Goal: Transaction & Acquisition: Purchase product/service

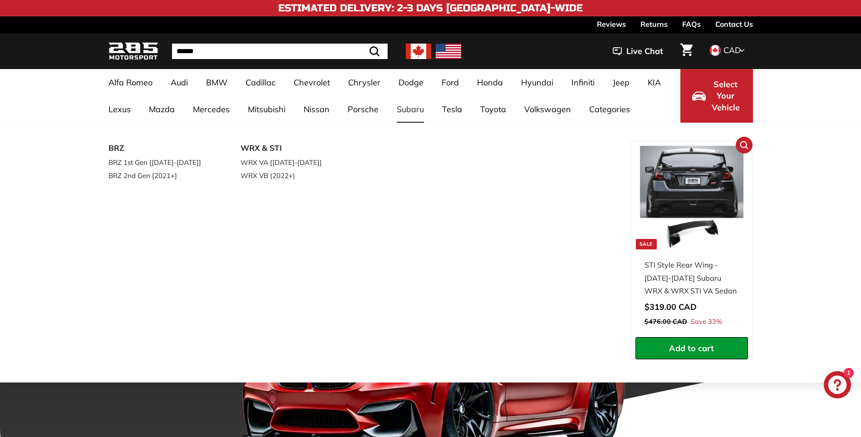
click at [686, 288] on div "STI Style Rear Wing - [DATE]-[DATE] Subaru WRX & WRX STI VA Sedan" at bounding box center [692, 277] width 94 height 39
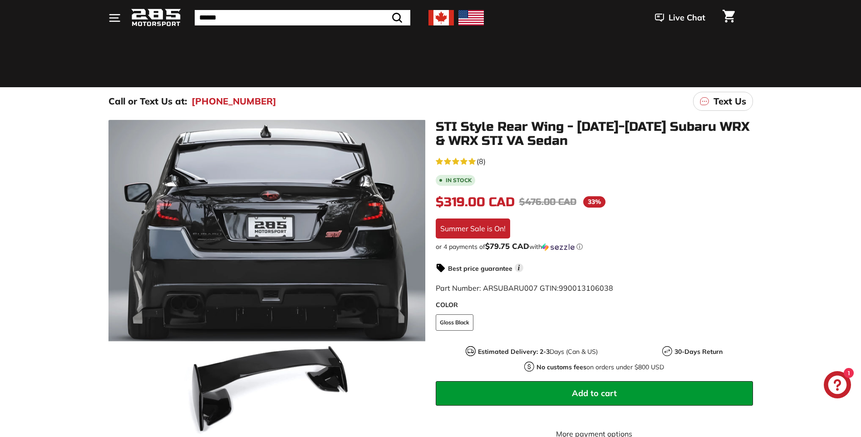
scroll to position [45, 0]
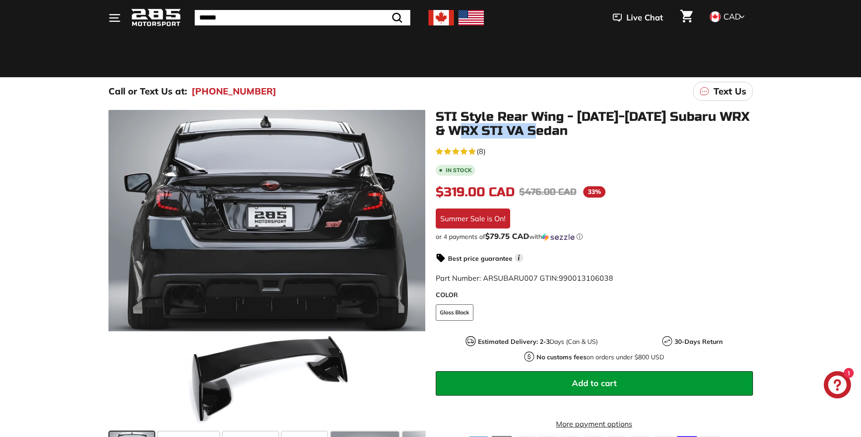
drag, startPoint x: 480, startPoint y: 125, endPoint x: 604, endPoint y: 125, distance: 123.9
click at [604, 125] on h1 "STI Style Rear Wing - [DATE]-[DATE] Subaru WRX & WRX STI VA Sedan" at bounding box center [594, 124] width 317 height 28
drag, startPoint x: 604, startPoint y: 125, endPoint x: 625, endPoint y: 154, distance: 35.4
click at [625, 154] on div "4.6 rating (8 votes) (8)" at bounding box center [594, 151] width 317 height 12
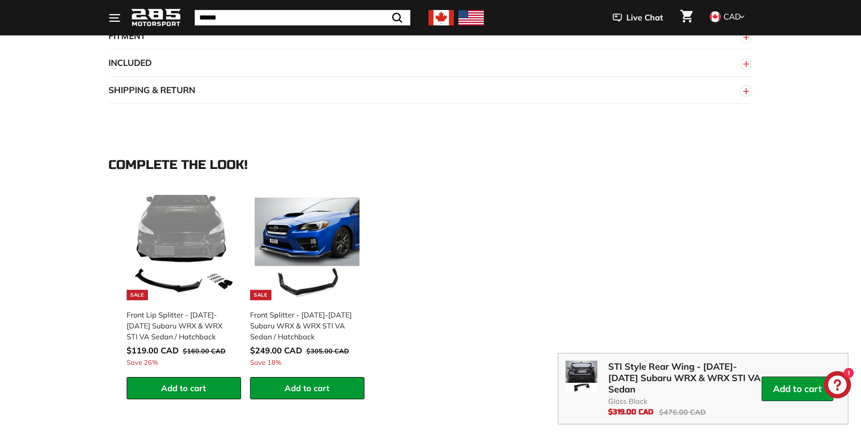
scroll to position [501, 0]
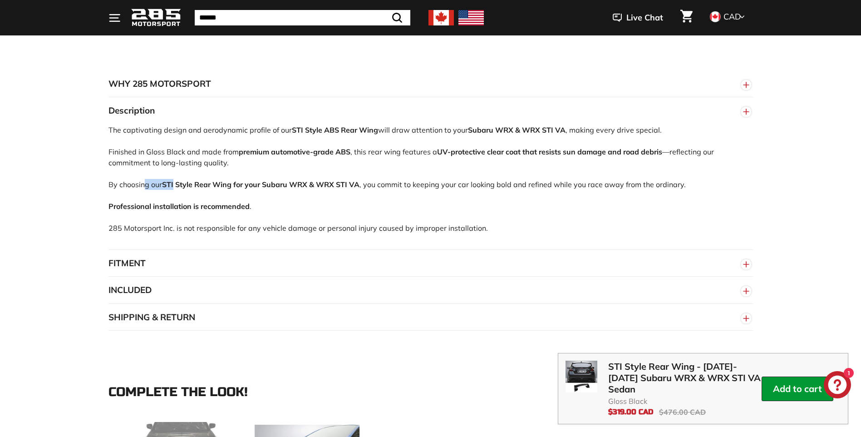
drag, startPoint x: 139, startPoint y: 187, endPoint x: 182, endPoint y: 188, distance: 43.2
click at [182, 188] on div "The captivating design and aerodynamic profile of our STI Style ABS Rear Wing w…" at bounding box center [430, 186] width 645 height 125
drag, startPoint x: 182, startPoint y: 188, endPoint x: 439, endPoint y: 187, distance: 256.9
click at [439, 187] on div "The captivating design and aerodynamic profile of our STI Style ABS Rear Wing w…" at bounding box center [430, 186] width 645 height 125
drag, startPoint x: 439, startPoint y: 187, endPoint x: 558, endPoint y: 184, distance: 118.5
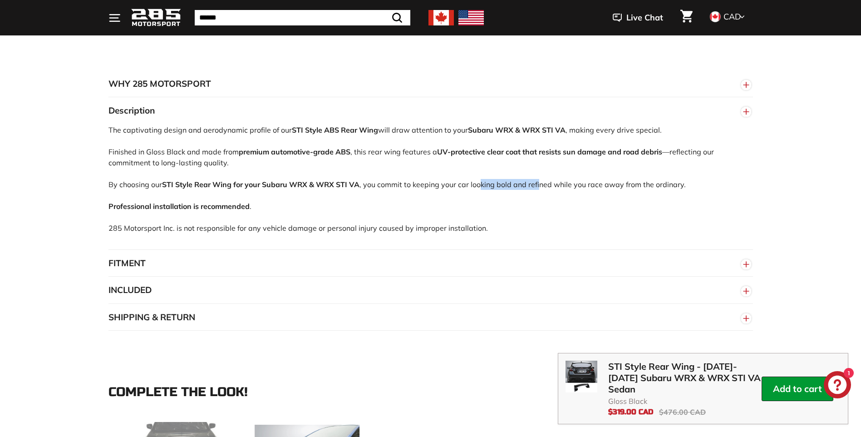
click at [557, 184] on div "The captivating design and aerodynamic profile of our STI Style ABS Rear Wing w…" at bounding box center [430, 186] width 645 height 125
drag, startPoint x: 558, startPoint y: 184, endPoint x: 556, endPoint y: 199, distance: 14.6
click at [571, 202] on div "The captivating design and aerodynamic profile of our STI Style ABS Rear Wing w…" at bounding box center [430, 186] width 645 height 125
drag, startPoint x: 535, startPoint y: 184, endPoint x: 628, endPoint y: 184, distance: 93.5
click at [626, 184] on div "The captivating design and aerodynamic profile of our STI Style ABS Rear Wing w…" at bounding box center [430, 186] width 645 height 125
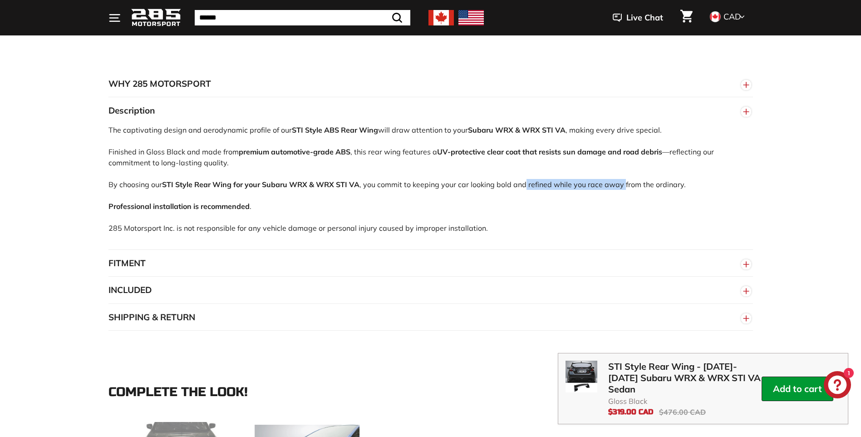
drag, startPoint x: 628, startPoint y: 184, endPoint x: 629, endPoint y: 208, distance: 24.1
click at [639, 202] on div "The captivating design and aerodynamic profile of our STI Style ABS Rear Wing w…" at bounding box center [430, 186] width 645 height 125
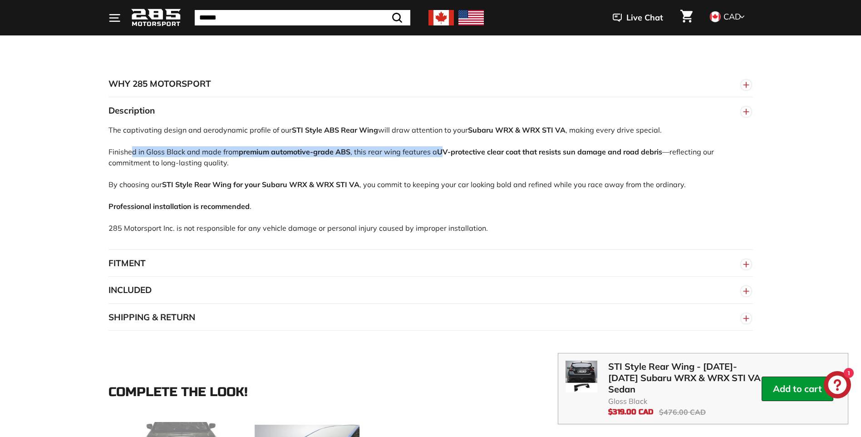
drag, startPoint x: 124, startPoint y: 154, endPoint x: 455, endPoint y: 151, distance: 330.9
click at [455, 151] on div "The captivating design and aerodynamic profile of our STI Style ABS Rear Wing w…" at bounding box center [430, 186] width 645 height 125
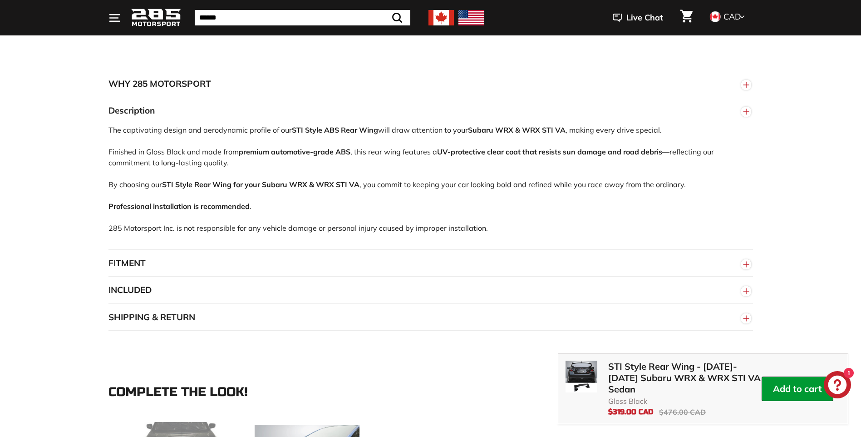
drag, startPoint x: 455, startPoint y: 151, endPoint x: 437, endPoint y: 171, distance: 27.0
click at [437, 171] on div "The captivating design and aerodynamic profile of our STI Style ABS Rear Wing w…" at bounding box center [430, 186] width 645 height 125
drag, startPoint x: 427, startPoint y: 158, endPoint x: 540, endPoint y: 151, distance: 112.8
click at [539, 151] on div "The captivating design and aerodynamic profile of our STI Style ABS Rear Wing w…" at bounding box center [430, 186] width 645 height 125
drag, startPoint x: 540, startPoint y: 151, endPoint x: 564, endPoint y: 156, distance: 24.7
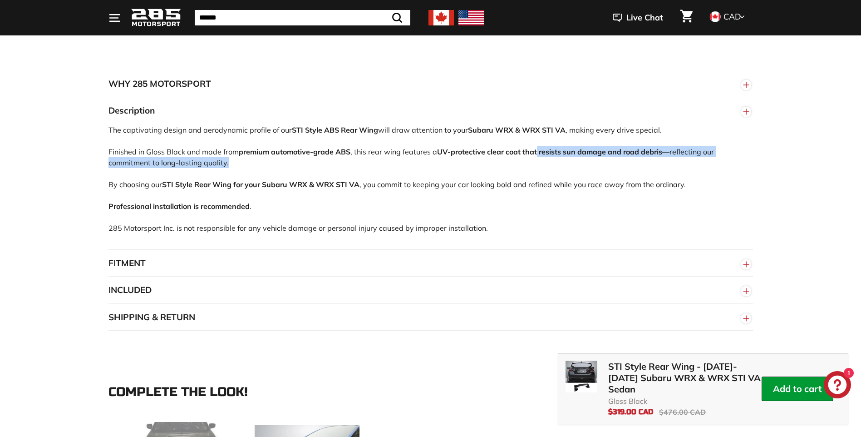
click at [569, 155] on strong "UV-protective clear coat that resists sun damage and road debris" at bounding box center [549, 151] width 225 height 9
drag, startPoint x: 549, startPoint y: 154, endPoint x: 684, endPoint y: 151, distance: 135.3
click at [684, 151] on div "The captivating design and aerodynamic profile of our STI Style ABS Rear Wing w…" at bounding box center [430, 186] width 645 height 125
drag, startPoint x: 684, startPoint y: 151, endPoint x: 672, endPoint y: 186, distance: 37.5
click at [672, 186] on div "The captivating design and aerodynamic profile of our STI Style ABS Rear Wing w…" at bounding box center [430, 186] width 645 height 125
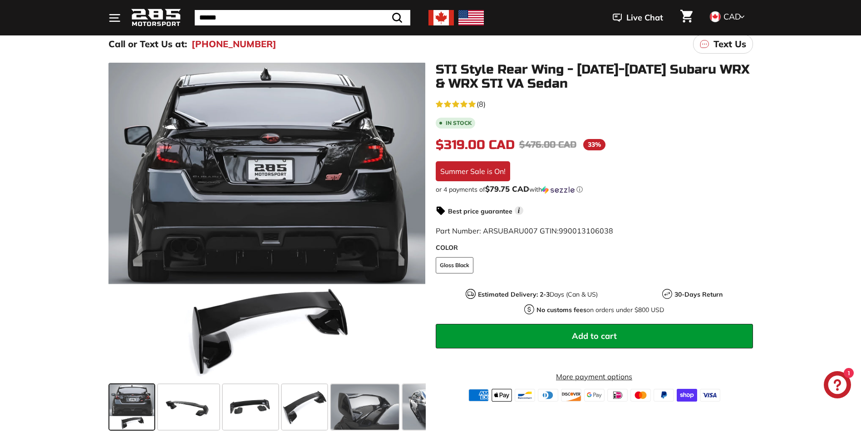
scroll to position [92, 0]
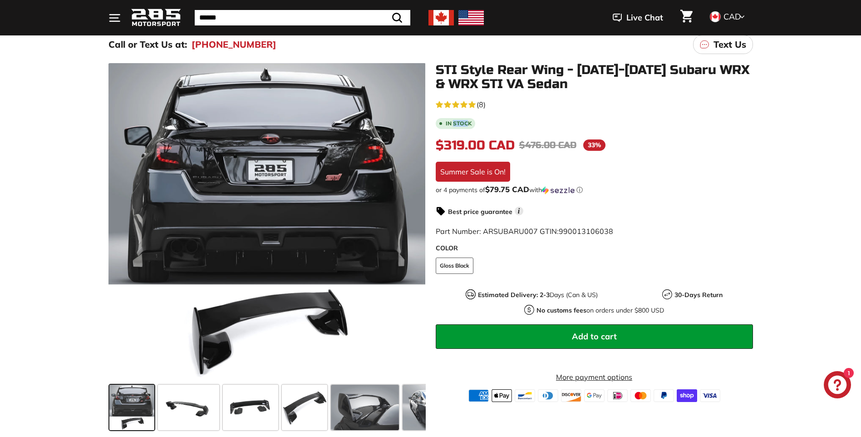
drag, startPoint x: 467, startPoint y: 120, endPoint x: 450, endPoint y: 121, distance: 17.3
click at [450, 121] on b "In stock" at bounding box center [459, 123] width 26 height 5
click at [447, 121] on b "In stock" at bounding box center [459, 123] width 26 height 5
click at [544, 129] on div "4.6 rating (8 votes) (8) In stock $319.00 CAD $319.00 CAD Regular price $476.00…" at bounding box center [594, 250] width 317 height 304
drag, startPoint x: 586, startPoint y: 308, endPoint x: 664, endPoint y: 312, distance: 77.7
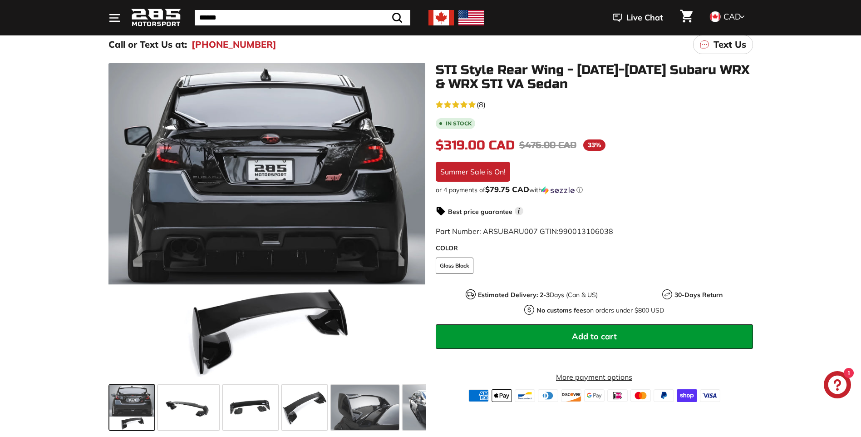
click at [664, 311] on div "Estimated Delivery: 2-3 Days (Can & US) 30-Days Return No customs fees on order…" at bounding box center [594, 302] width 317 height 26
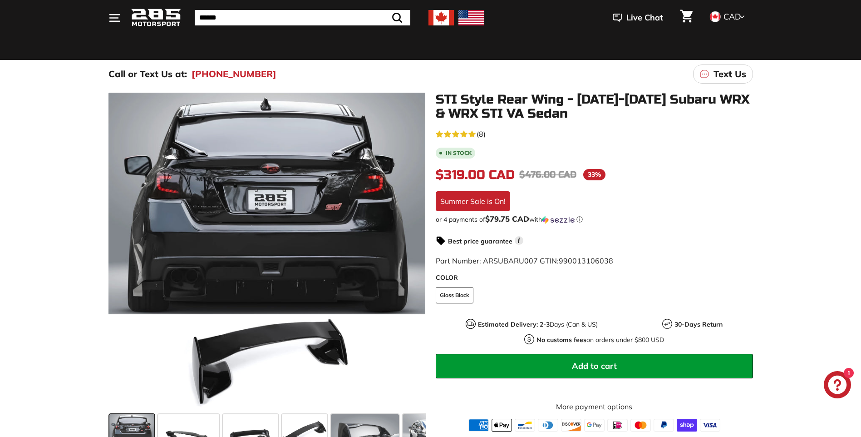
scroll to position [47, 0]
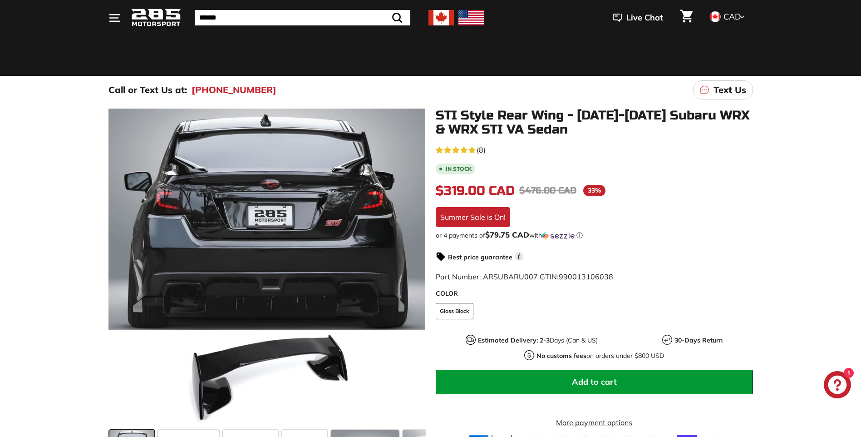
drag, startPoint x: 664, startPoint y: 312, endPoint x: 604, endPoint y: 302, distance: 61.1
click at [604, 303] on fieldset "COLOR Gloss Black" at bounding box center [594, 315] width 317 height 25
